Goal: Use online tool/utility: Use online tool/utility

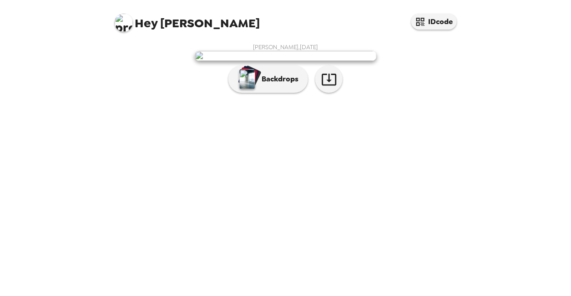
scroll to position [33, 0]
click at [275, 85] on p "Backdrops" at bounding box center [277, 79] width 41 height 11
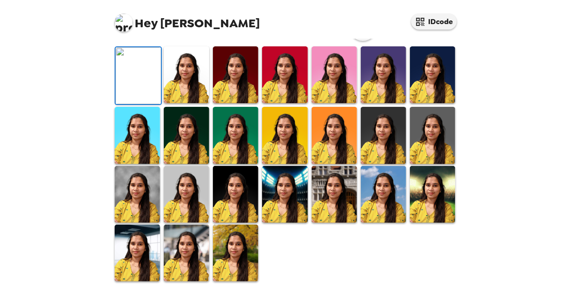
scroll to position [256, 0]
click at [229, 249] on img at bounding box center [235, 253] width 45 height 57
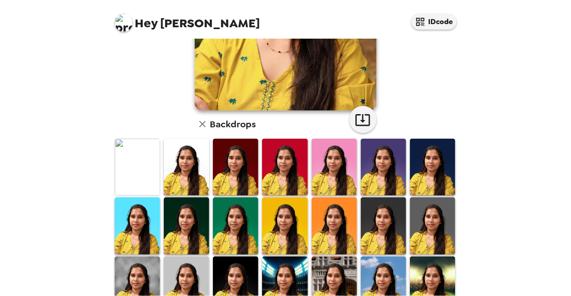
scroll to position [169, 0]
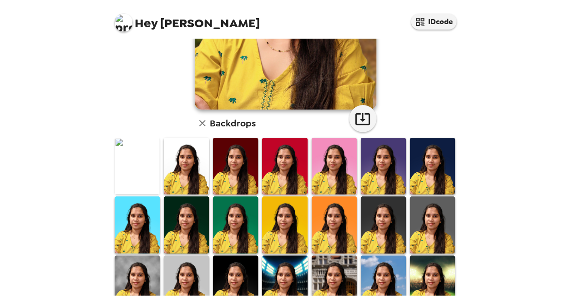
click at [137, 157] on img at bounding box center [137, 166] width 45 height 57
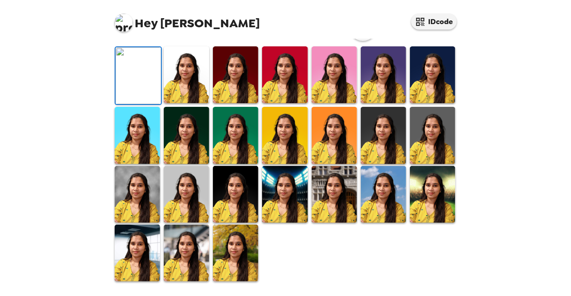
scroll to position [47, 0]
click at [355, 34] on icon "button" at bounding box center [362, 28] width 15 height 12
